Goal: Transaction & Acquisition: Subscribe to service/newsletter

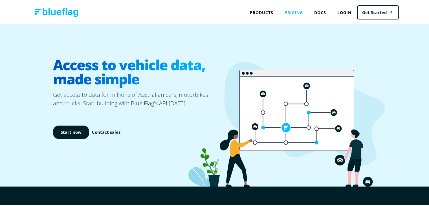
click at [293, 12] on link "Pricing" at bounding box center [294, 12] width 30 height 12
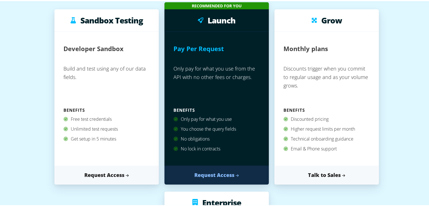
scroll to position [80, 0]
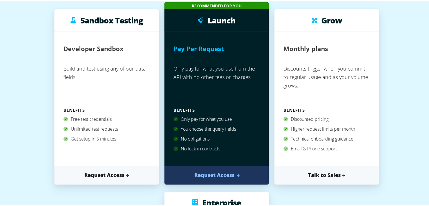
click at [219, 169] on link "Request Access" at bounding box center [216, 173] width 104 height 19
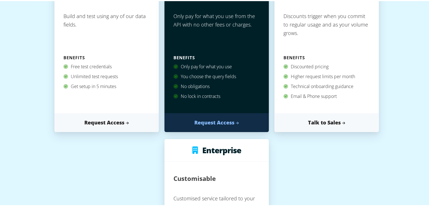
scroll to position [124, 0]
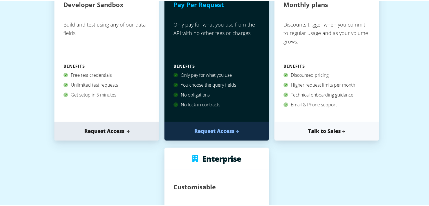
click at [89, 127] on link "Request Access" at bounding box center [106, 129] width 104 height 19
